Goal: Transaction & Acquisition: Download file/media

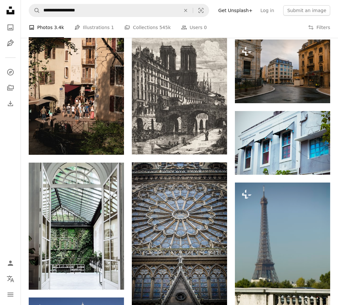
scroll to position [26008, 0]
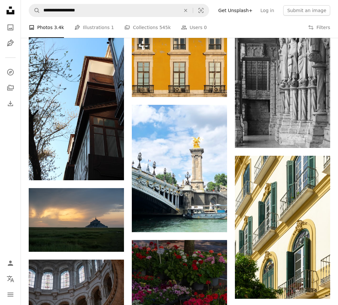
scroll to position [28159, 0]
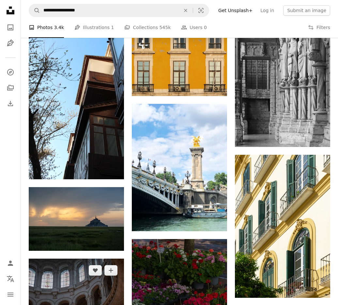
click at [84, 258] on img at bounding box center [76, 290] width 95 height 64
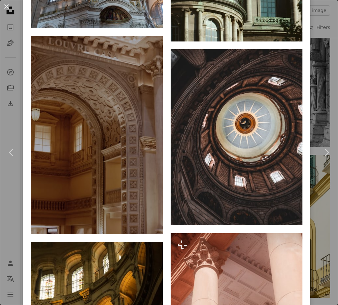
scroll to position [872, 0]
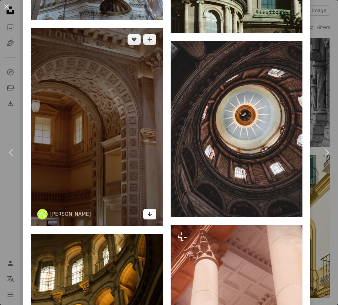
click at [152, 216] on icon "Download" at bounding box center [149, 213] width 4 height 5
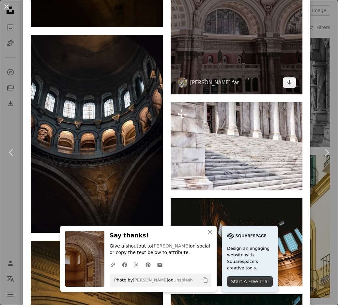
scroll to position [1321, 0]
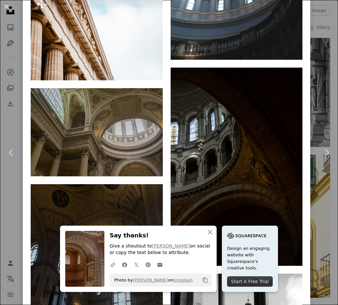
scroll to position [3699, 0]
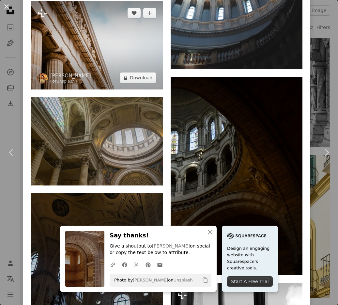
click at [113, 89] on img at bounding box center [97, 45] width 132 height 88
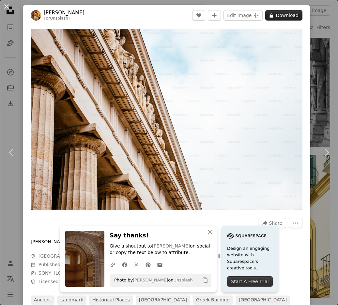
click at [290, 18] on button "A lock Download" at bounding box center [283, 15] width 37 height 10
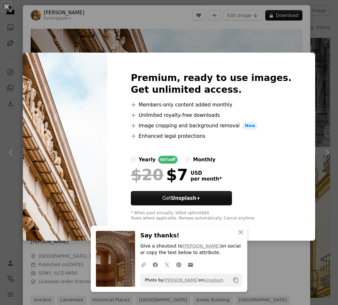
click at [299, 51] on div "An X shape Premium, ready to use images. Get unlimited access. A plus sign Memb…" at bounding box center [169, 152] width 338 height 305
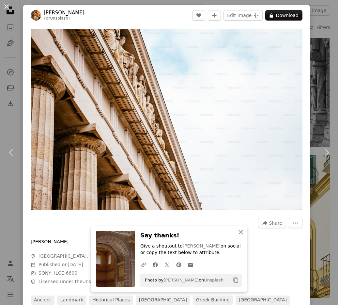
click at [323, 37] on div "An X shape Chevron left Chevron right [PERSON_NAME] For Unsplash+ A heart A plu…" at bounding box center [169, 152] width 338 height 305
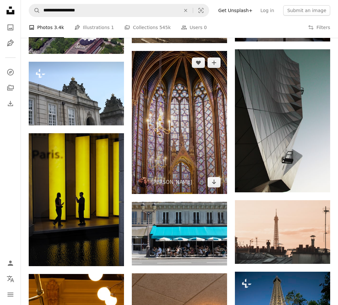
scroll to position [29369, 0]
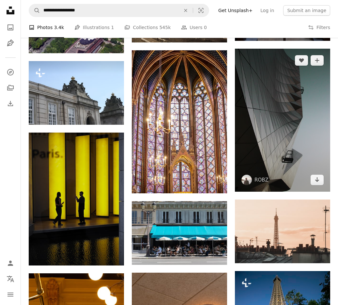
click at [273, 99] on img at bounding box center [282, 120] width 95 height 143
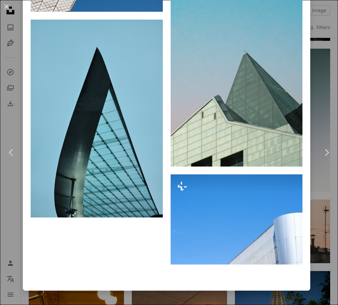
scroll to position [5454, 0]
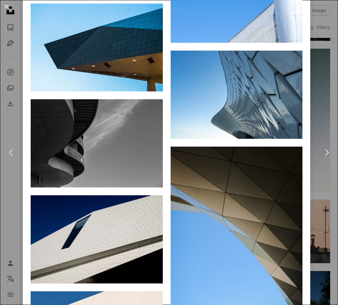
click at [326, 97] on div "An X shape Chevron left Chevron right ROBZ rob_z A heart A plus sign Edit image…" at bounding box center [169, 152] width 338 height 305
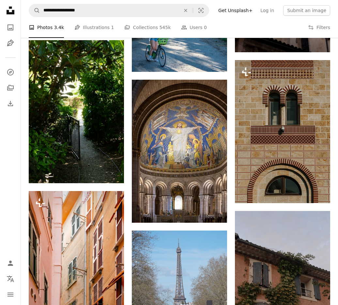
scroll to position [30721, 0]
